Goal: Information Seeking & Learning: Learn about a topic

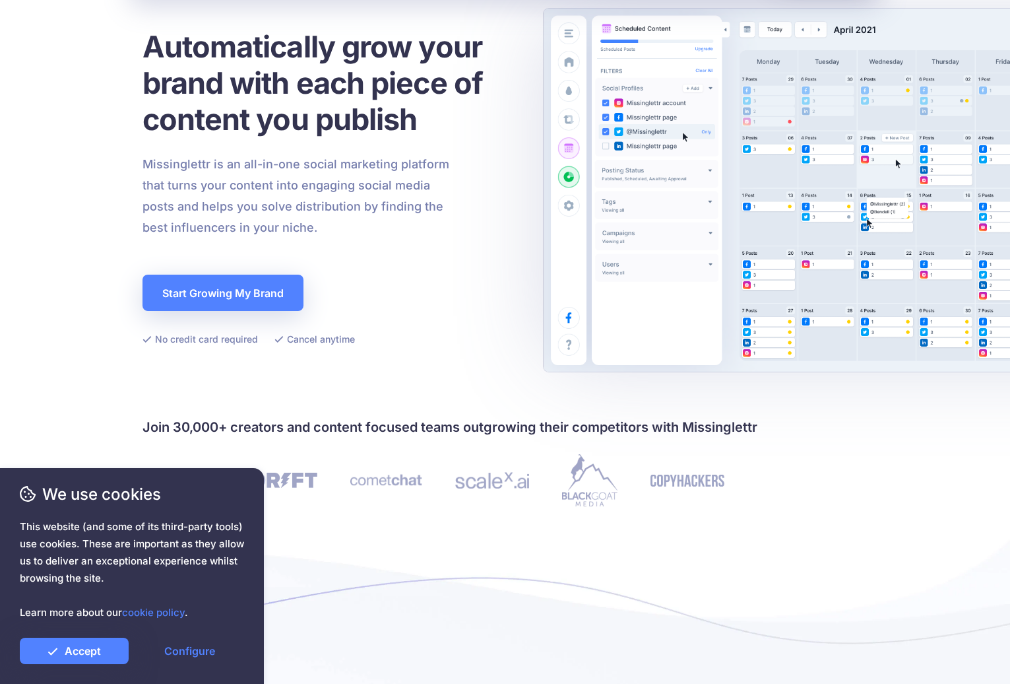
scroll to position [97, 0]
click at [303, 330] on li "Cancel anytime" at bounding box center [315, 338] width 81 height 16
click at [102, 658] on link "Accept" at bounding box center [74, 650] width 109 height 26
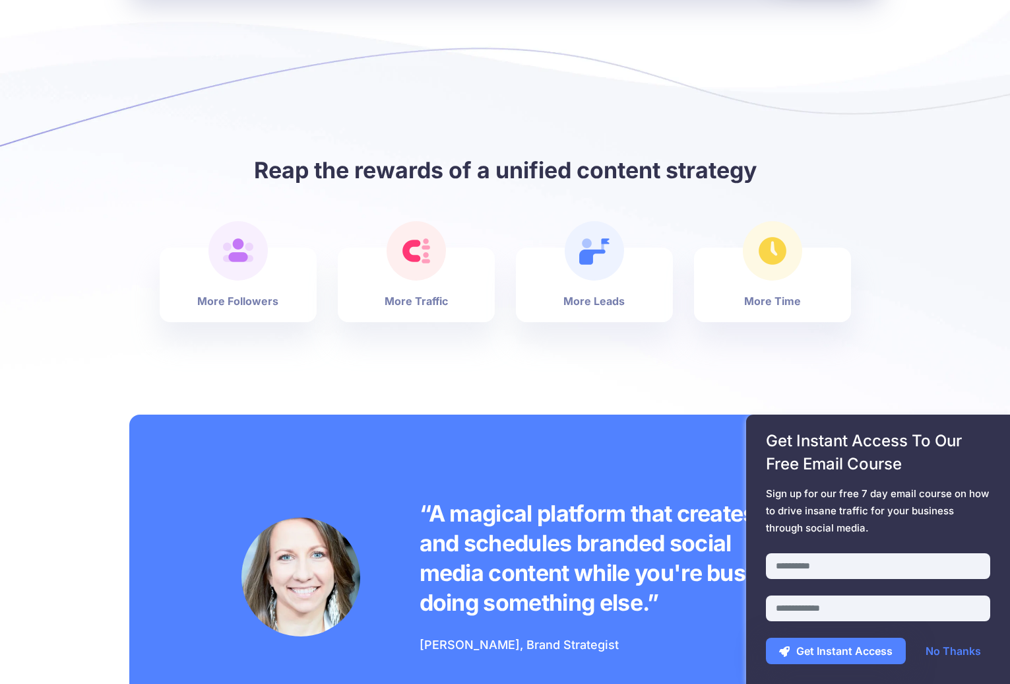
scroll to position [0, 0]
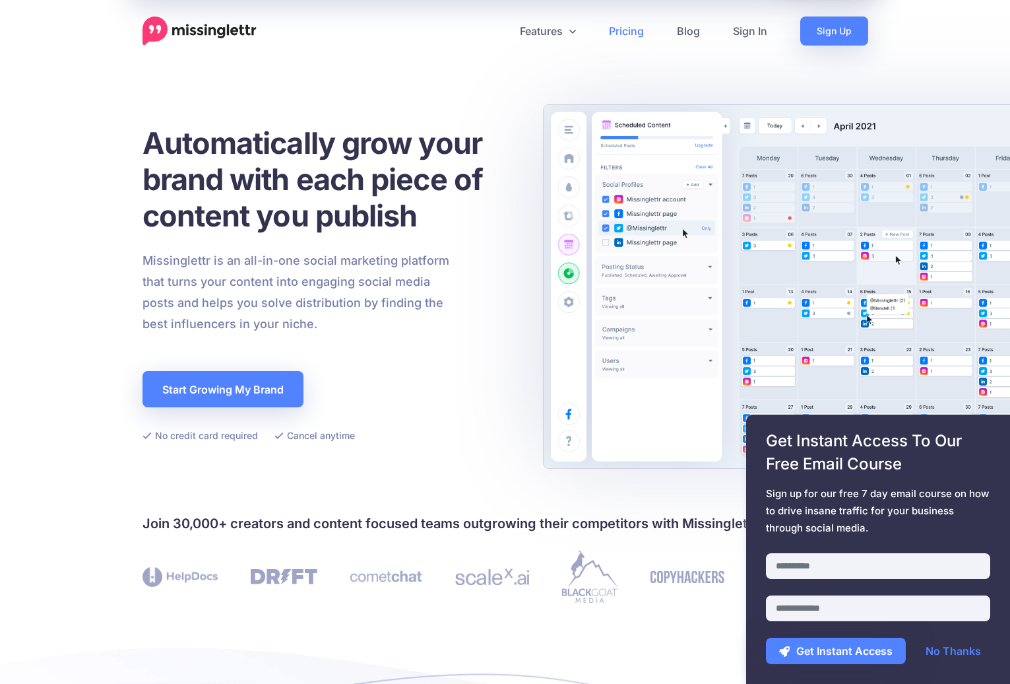
click at [626, 32] on link "Pricing" at bounding box center [627, 30] width 68 height 29
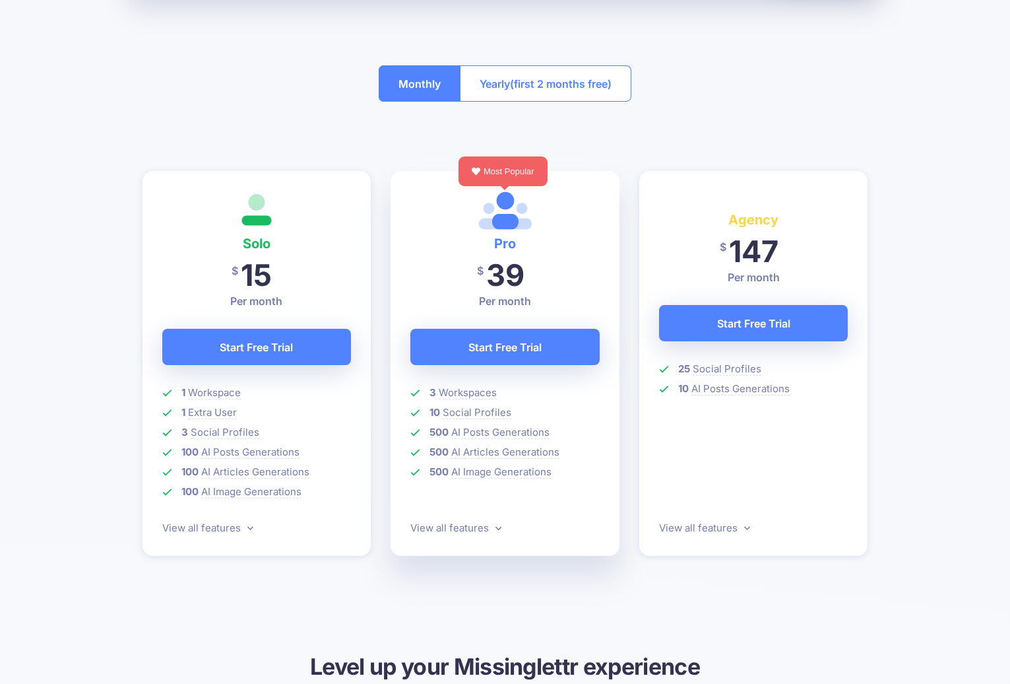
scroll to position [263, 0]
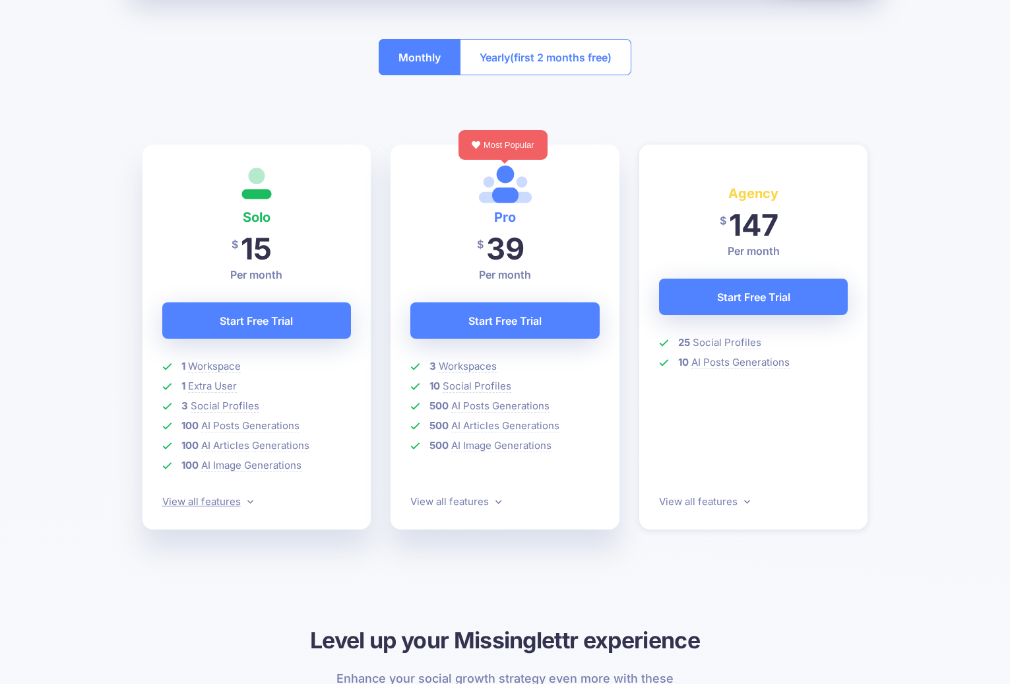
click at [247, 496] on link "View all features" at bounding box center [207, 501] width 91 height 13
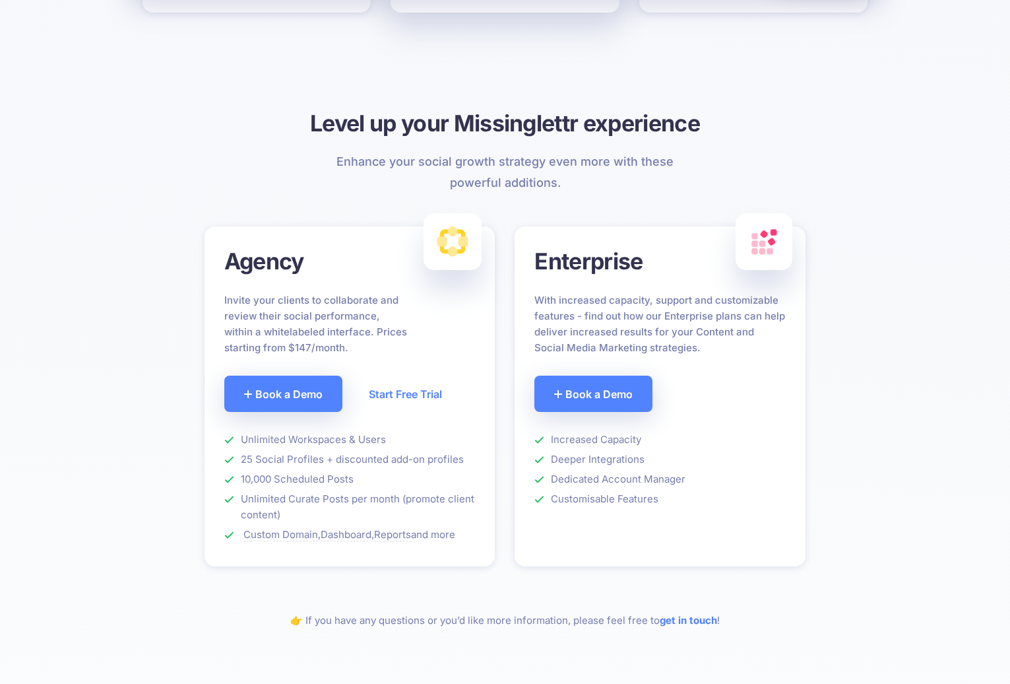
scroll to position [0, 0]
